Goal: Information Seeking & Learning: Learn about a topic

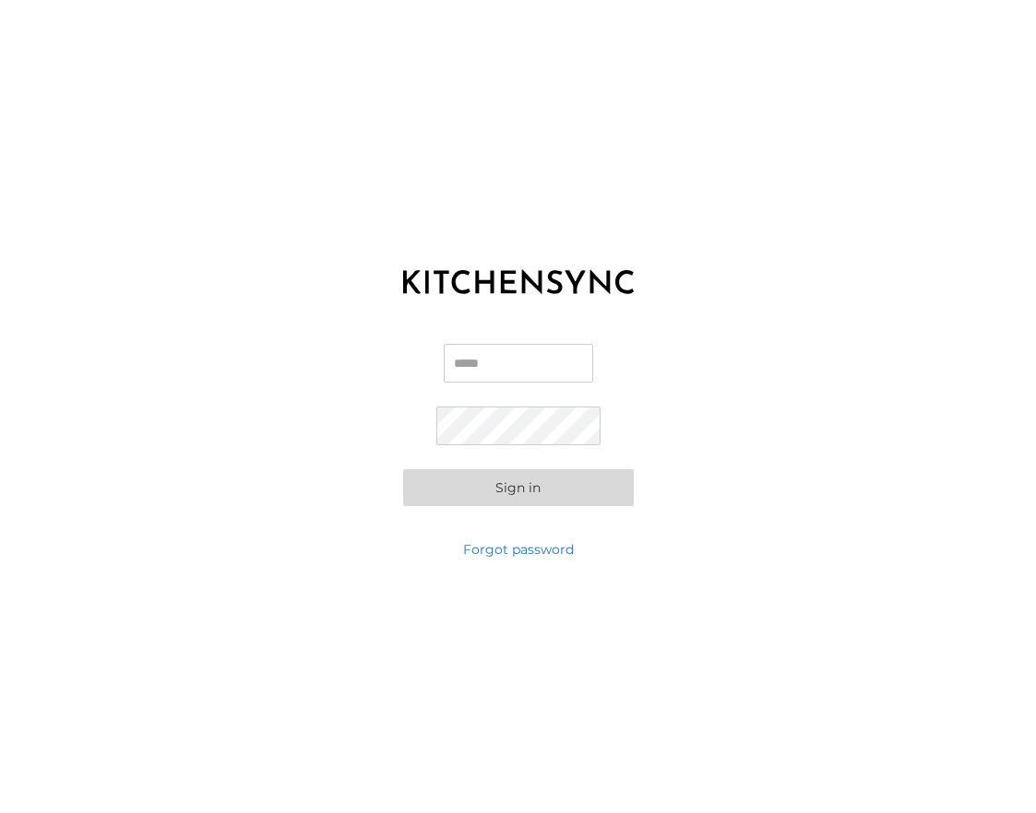
type input "**********"
click at [528, 481] on button "Sign in" at bounding box center [518, 487] width 231 height 37
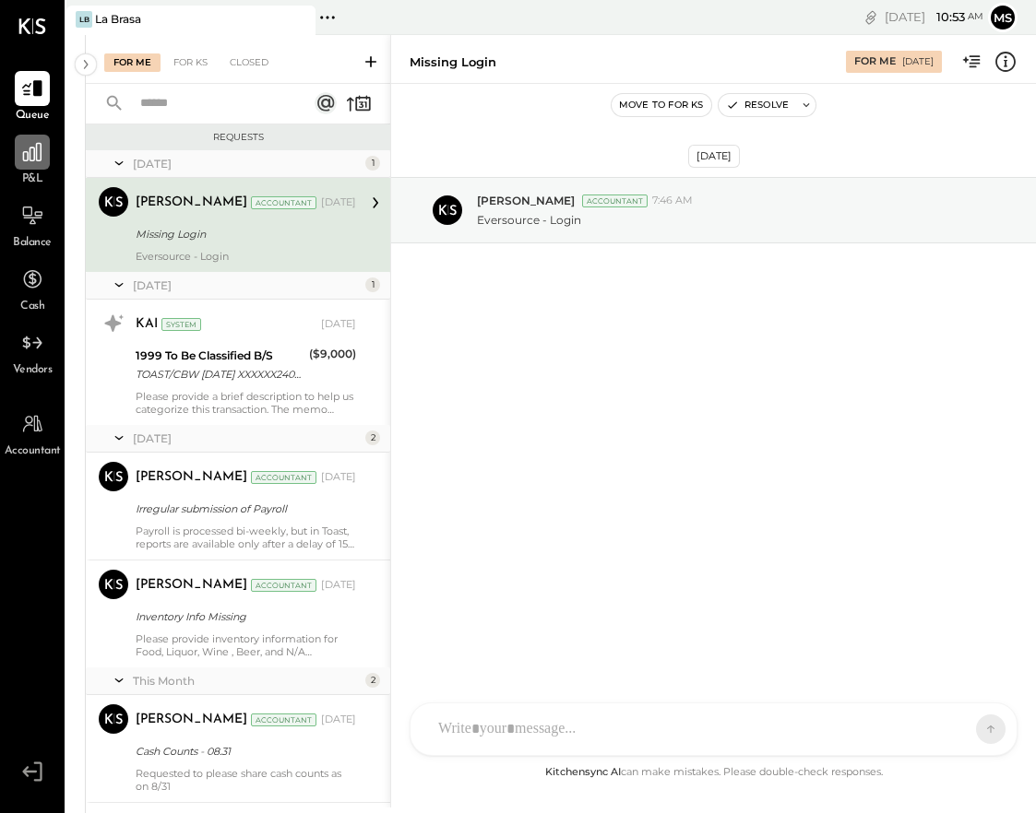
click at [35, 157] on icon at bounding box center [32, 152] width 24 height 24
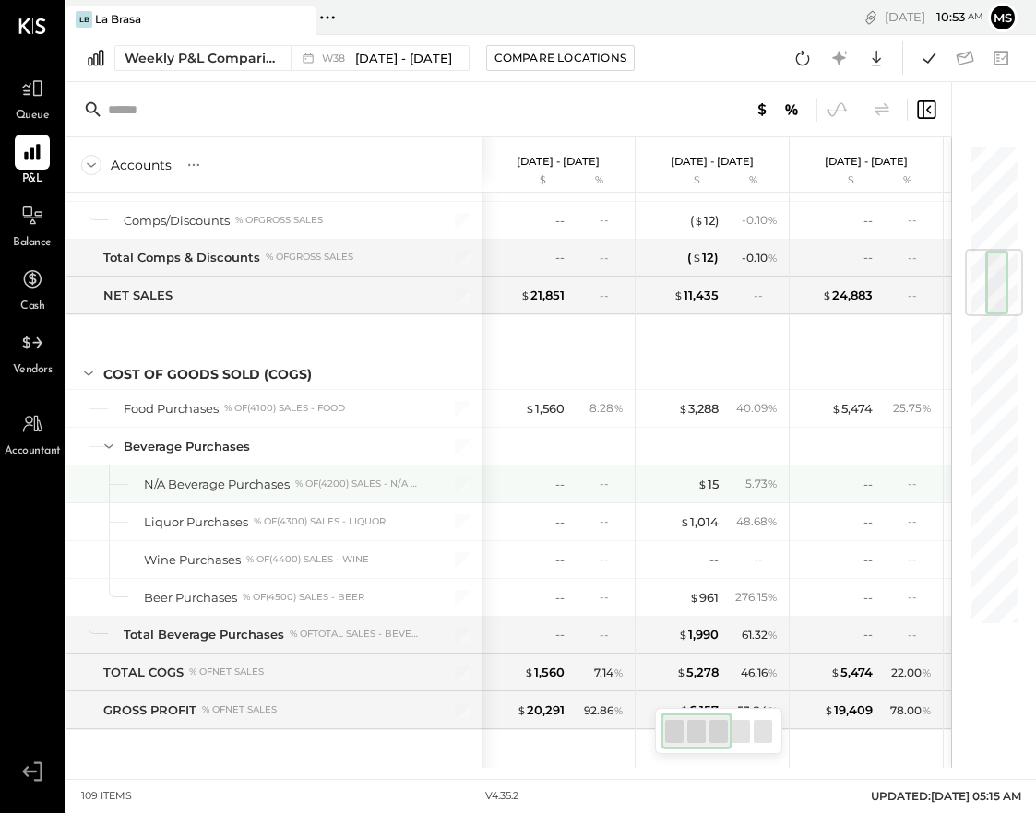
scroll to position [897, 0]
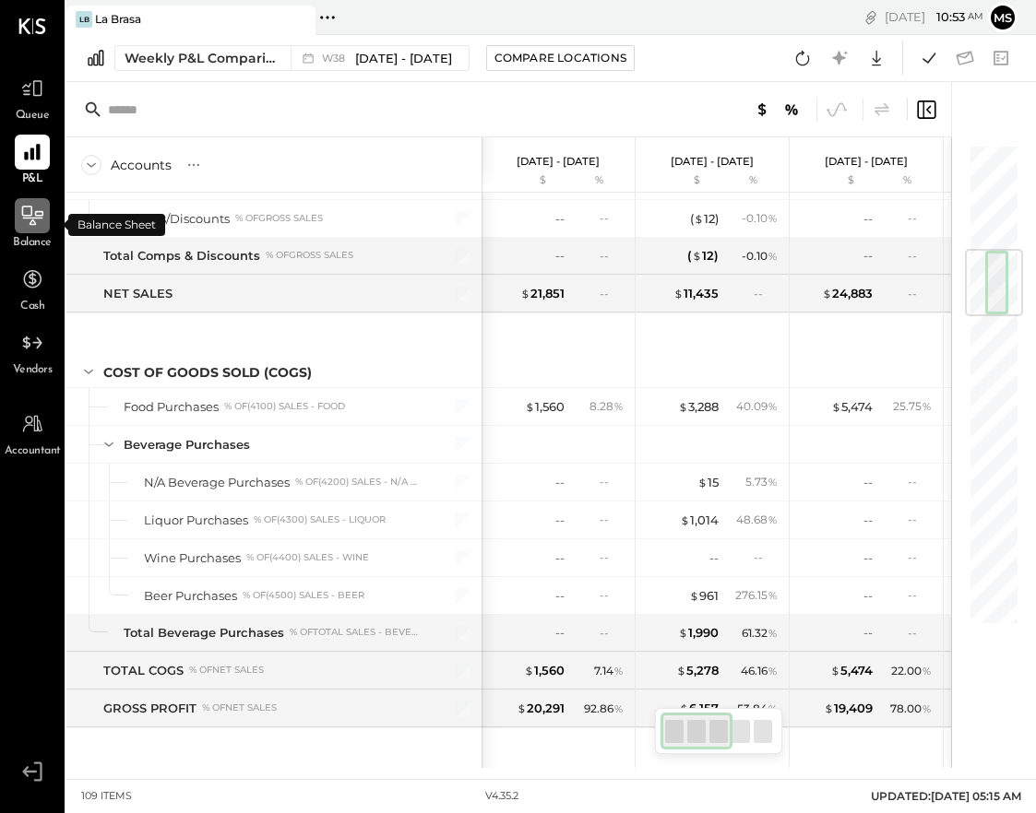
click at [22, 211] on icon at bounding box center [32, 215] width 21 height 19
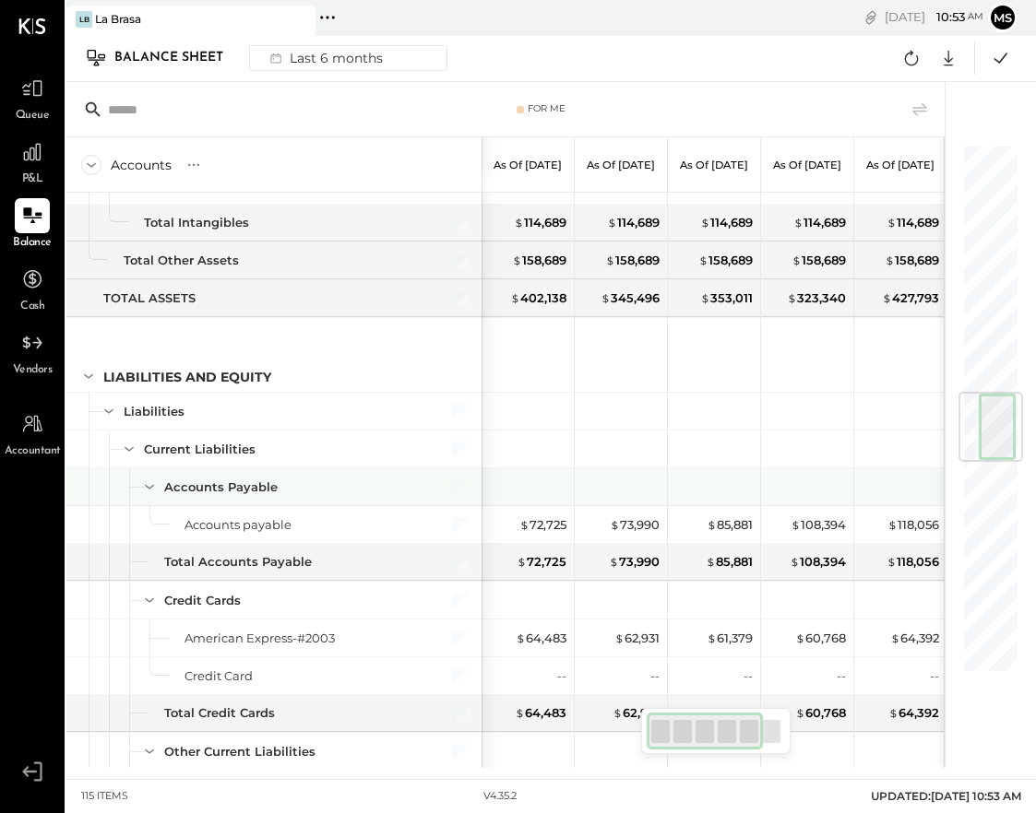
scroll to position [2069, 0]
